Goal: Task Accomplishment & Management: Complete application form

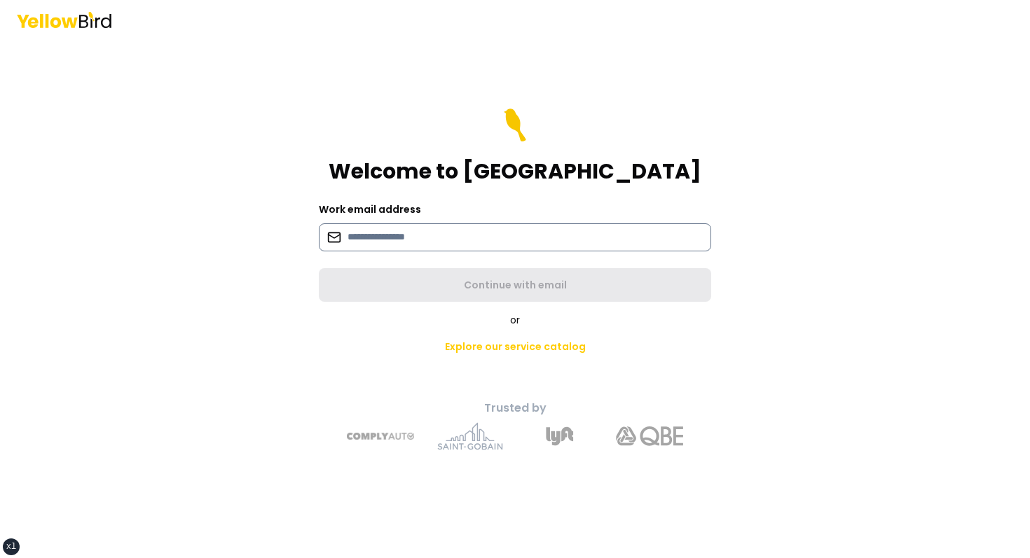
click at [417, 245] on input at bounding box center [515, 238] width 392 height 28
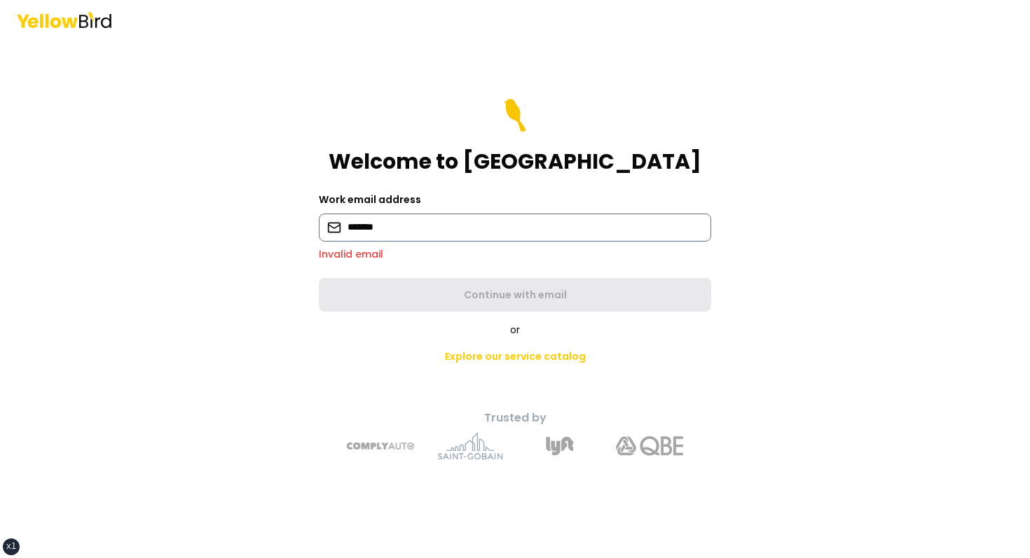
type input "**********"
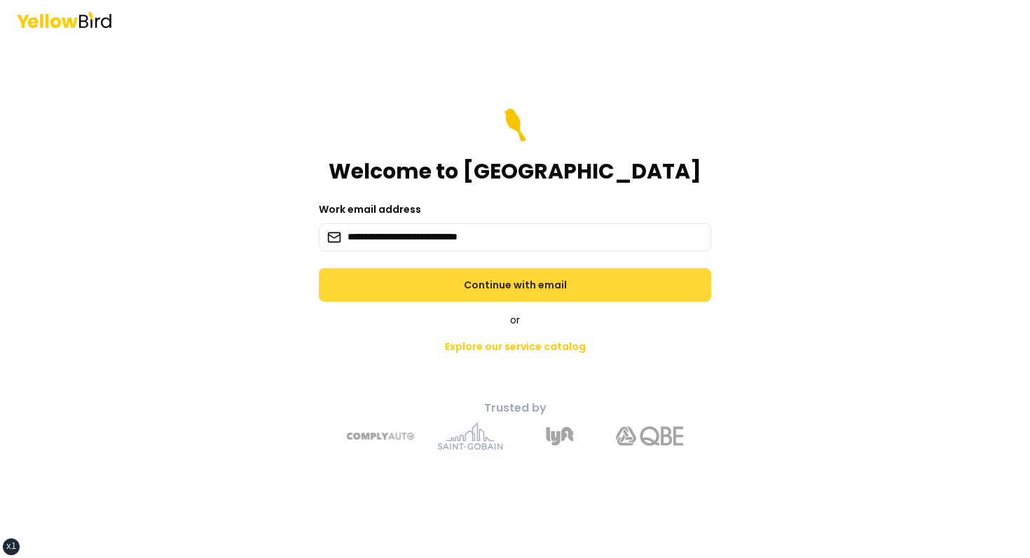
click at [434, 290] on button "Continue with email" at bounding box center [515, 285] width 392 height 34
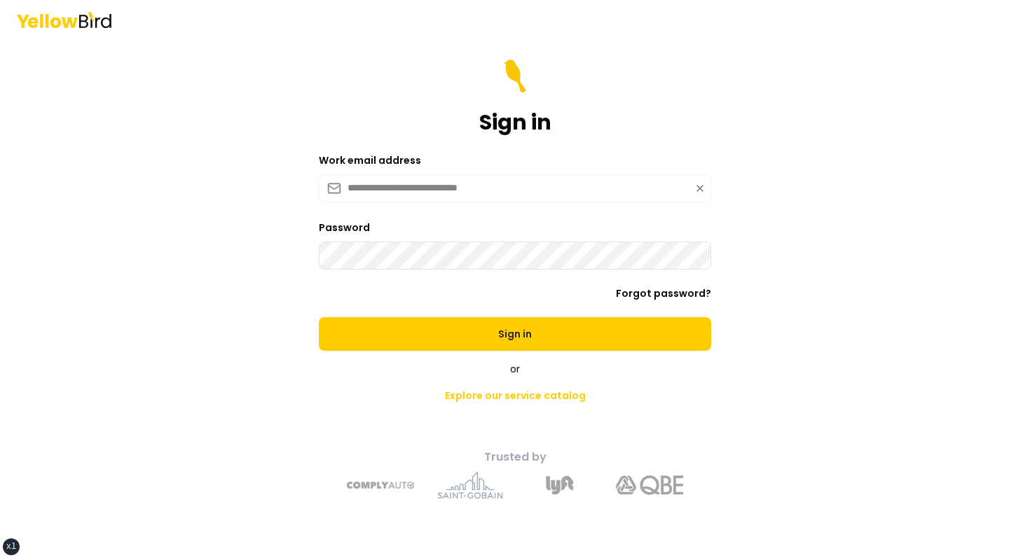
click at [319, 317] on button "Sign in" at bounding box center [515, 334] width 392 height 34
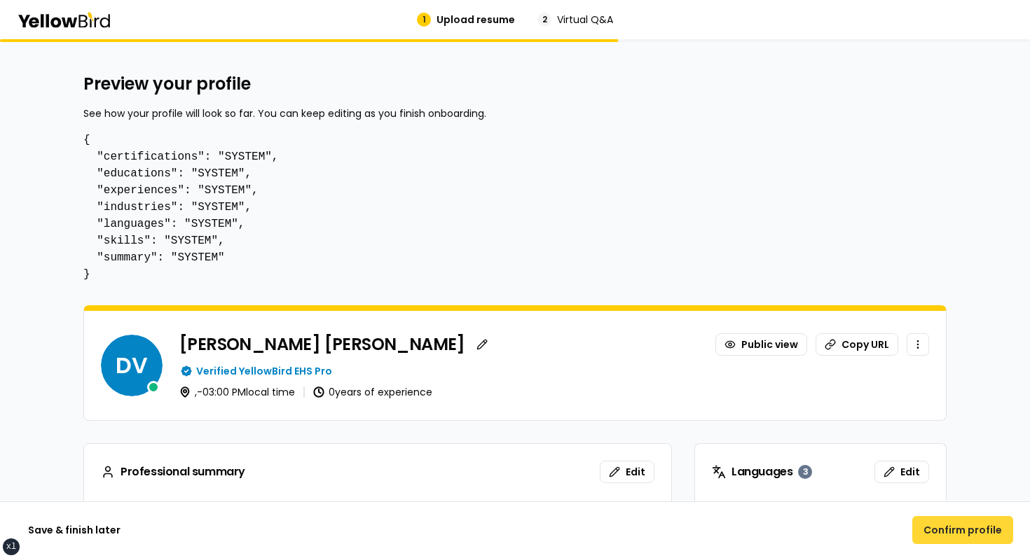
click at [974, 535] on button "Confirm profile" at bounding box center [962, 530] width 101 height 28
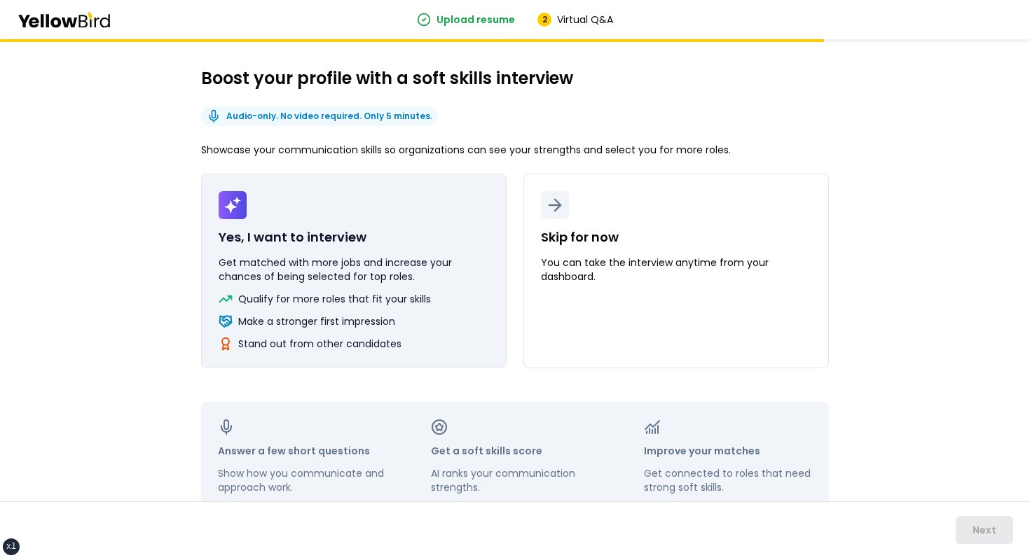
click at [303, 231] on p "Yes, I want to interview" at bounding box center [293, 238] width 148 height 20
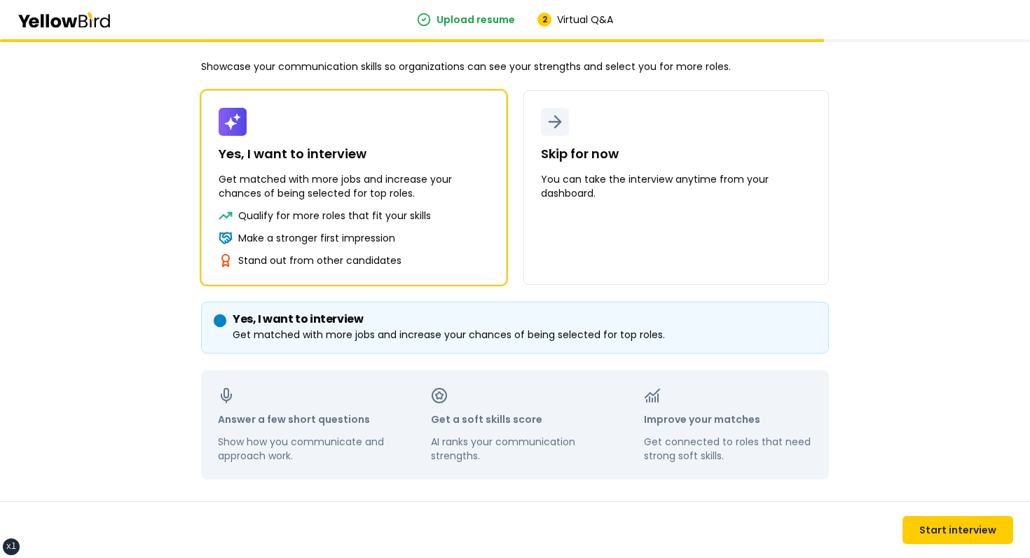
scroll to position [89, 0]
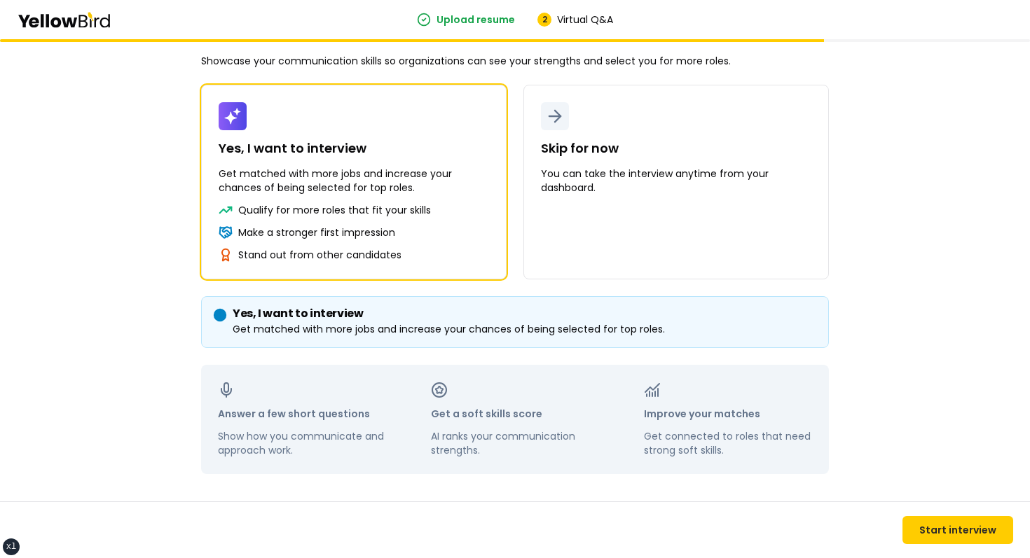
click at [137, 233] on div "Boost your profile with a soft skills interview Audio-only. No video required. …" at bounding box center [515, 254] width 1030 height 608
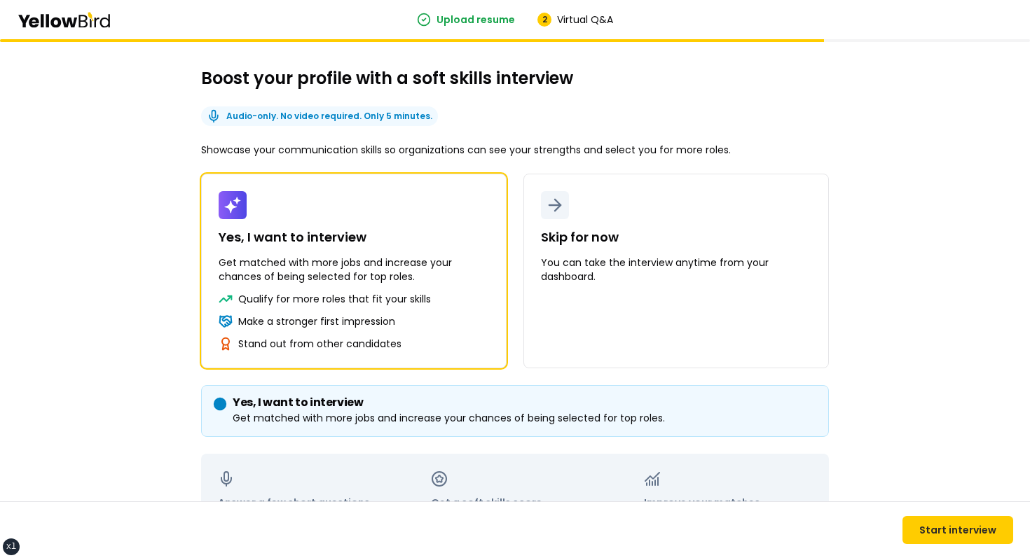
click at [886, 237] on div "Boost your profile with a soft skills interview Audio-only. No video required. …" at bounding box center [515, 343] width 1030 height 608
click at [162, 179] on div "Boost your profile with a soft skills interview Audio-only. No video required. …" at bounding box center [515, 343] width 1030 height 608
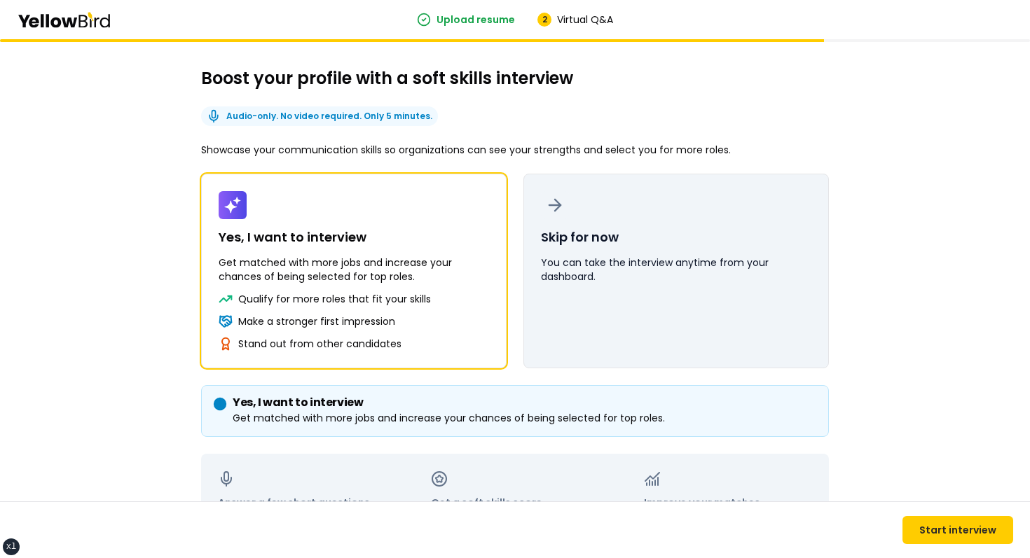
click at [648, 232] on button "Skip for now You can take the interview anytime from your dashboard." at bounding box center [675, 271] width 305 height 195
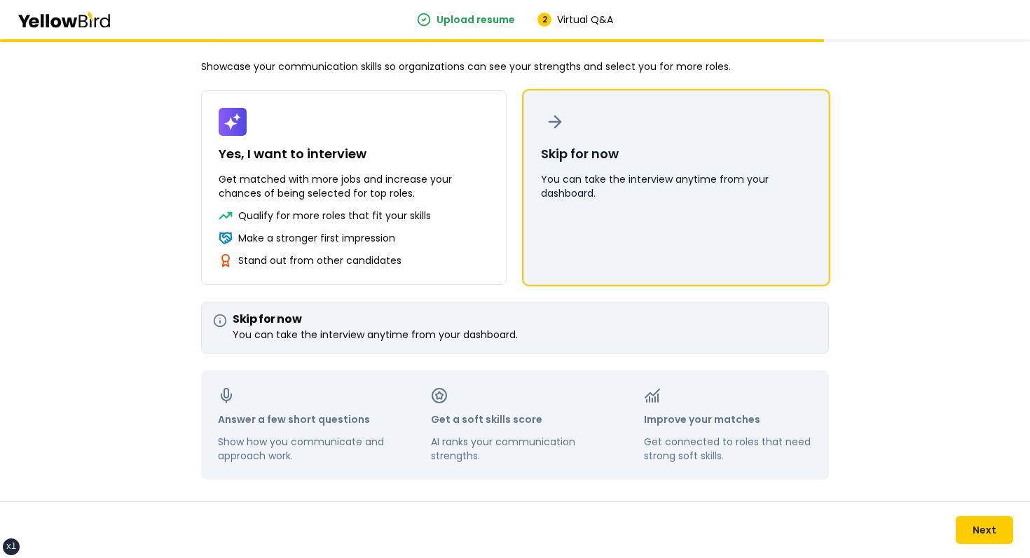
scroll to position [89, 0]
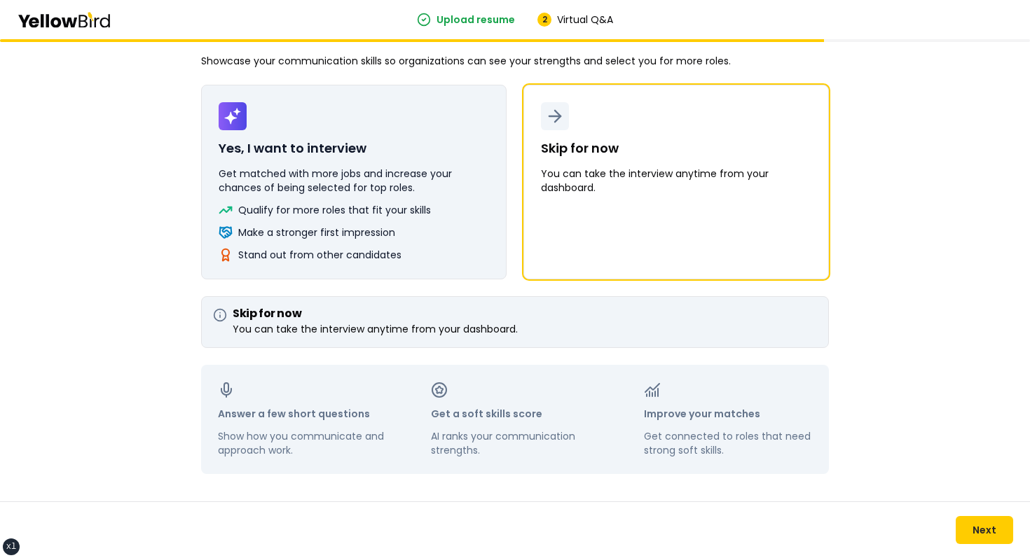
click at [380, 214] on p "Qualify for more roles that fit your skills" at bounding box center [334, 210] width 193 height 14
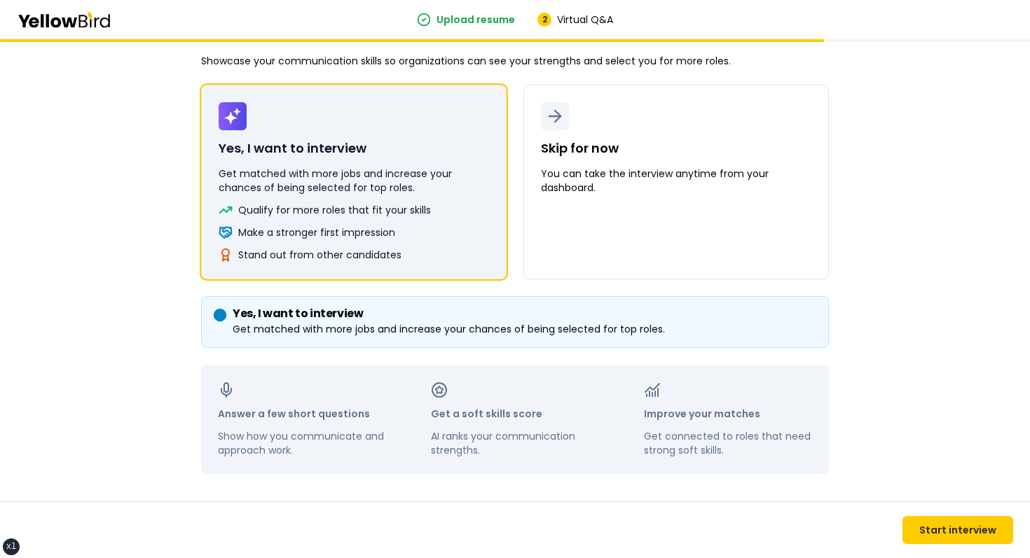
scroll to position [0, 0]
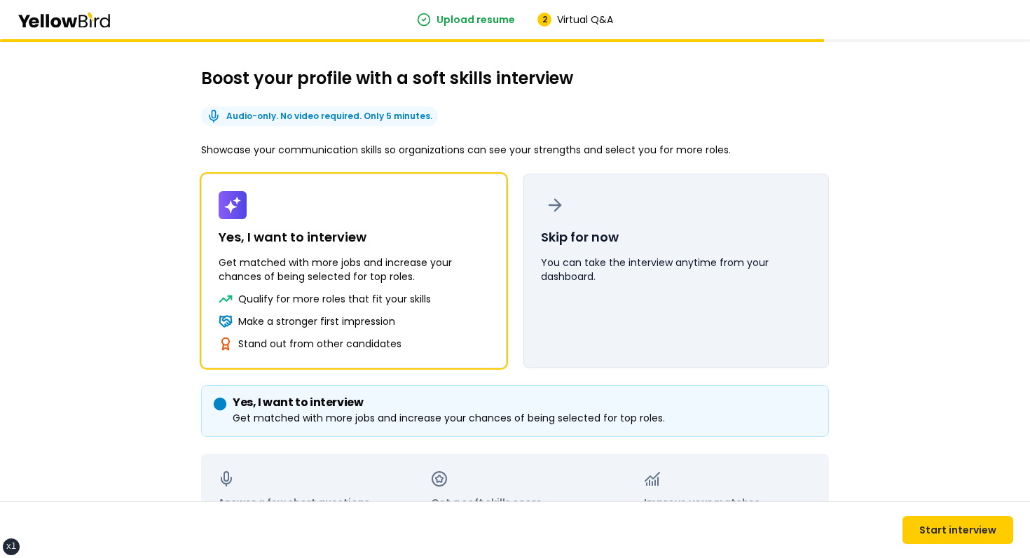
click at [583, 214] on button "Skip for now You can take the interview anytime from your dashboard." at bounding box center [675, 271] width 305 height 195
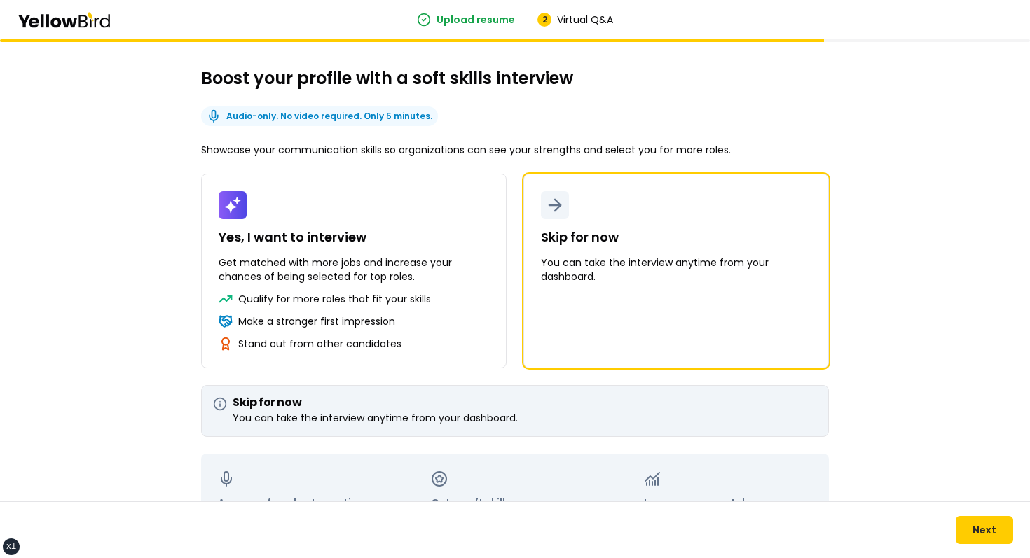
click at [624, 173] on div "Boost your profile with a soft skills interview Audio-only. No video required. …" at bounding box center [515, 315] width 628 height 496
click at [666, 113] on div "Boost your profile with a soft skills interview Audio-only. No video required. …" at bounding box center [515, 315] width 628 height 496
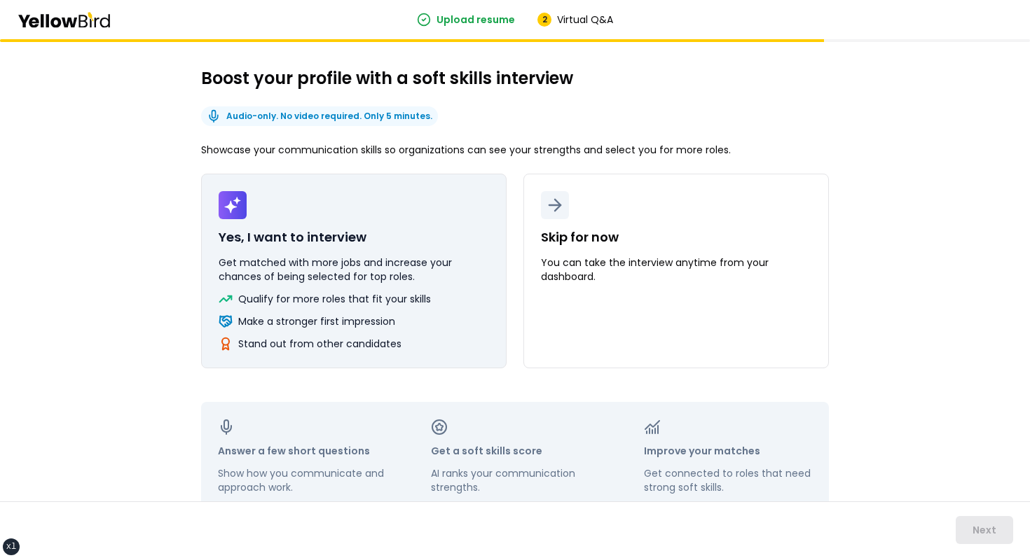
click at [388, 280] on p "Get matched with more jobs and increase your chances of being selected for top …" at bounding box center [354, 270] width 270 height 28
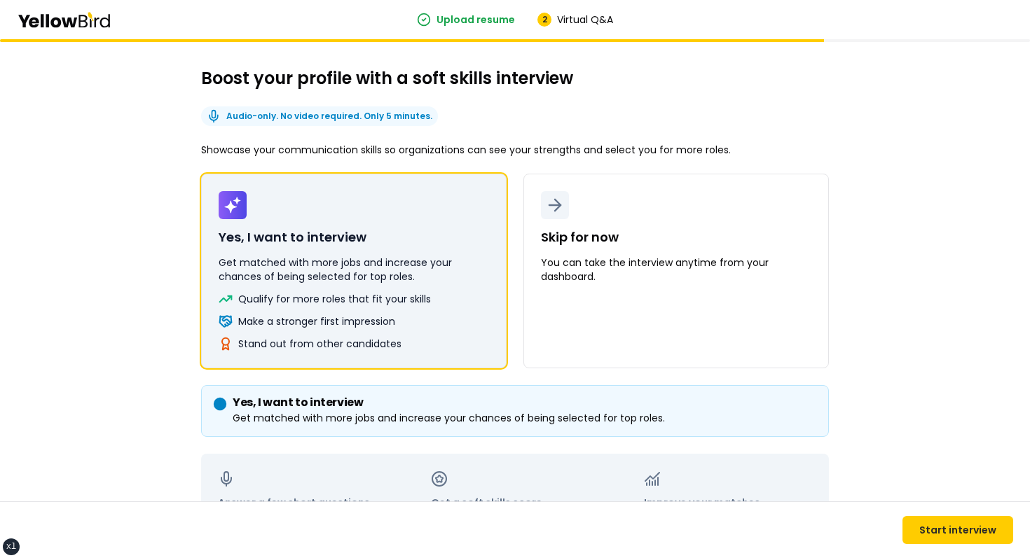
scroll to position [89, 0]
